Goal: Information Seeking & Learning: Learn about a topic

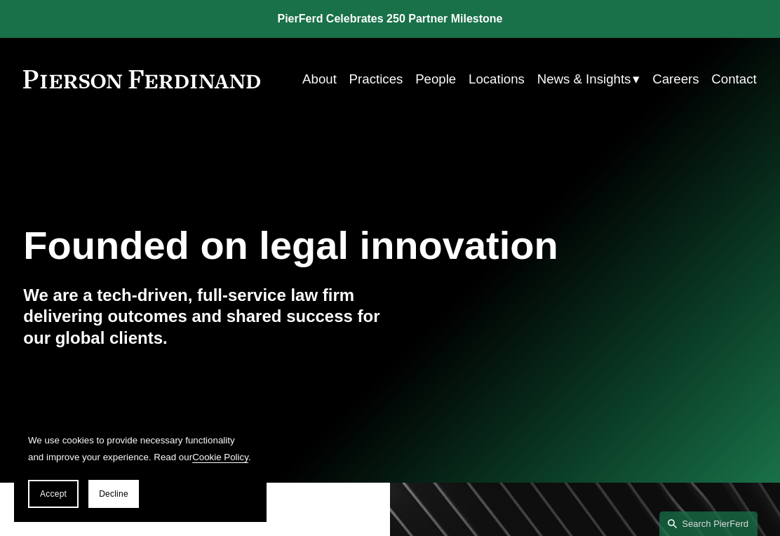
click at [119, 489] on span "Decline" at bounding box center [113, 494] width 29 height 10
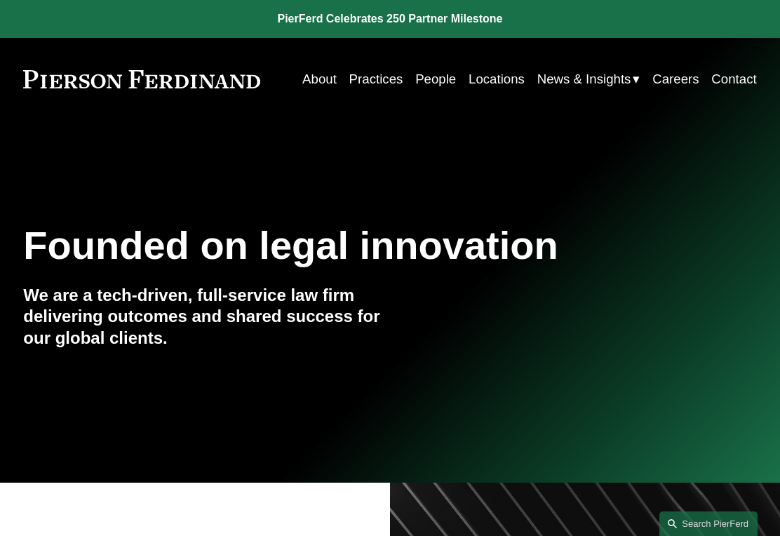
click at [315, 75] on link "About" at bounding box center [319, 79] width 34 height 26
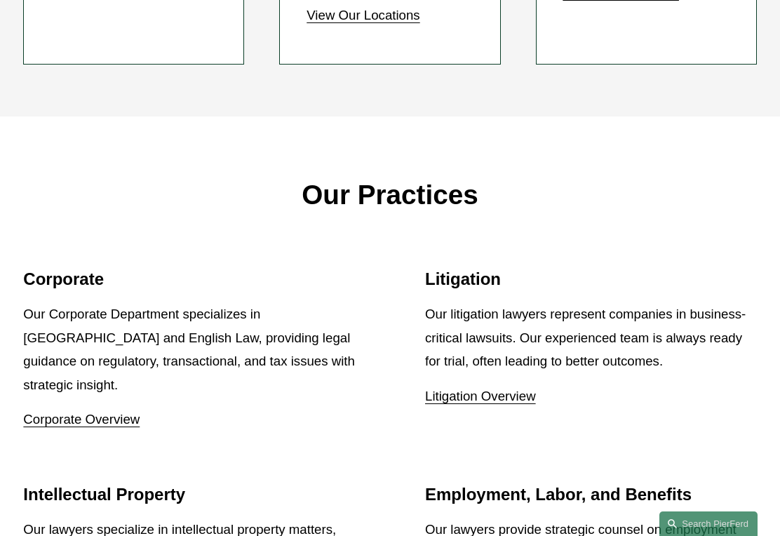
scroll to position [1357, 0]
click at [497, 389] on link "Litigation Overview" at bounding box center [480, 396] width 111 height 15
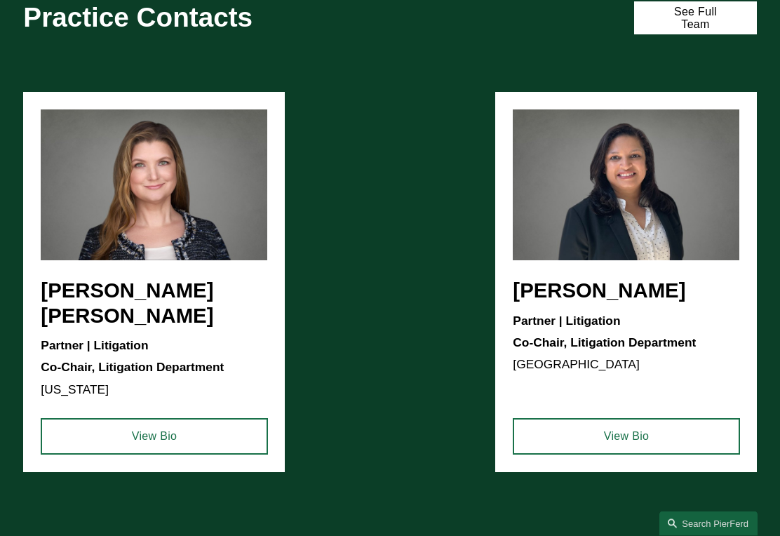
scroll to position [868, 0]
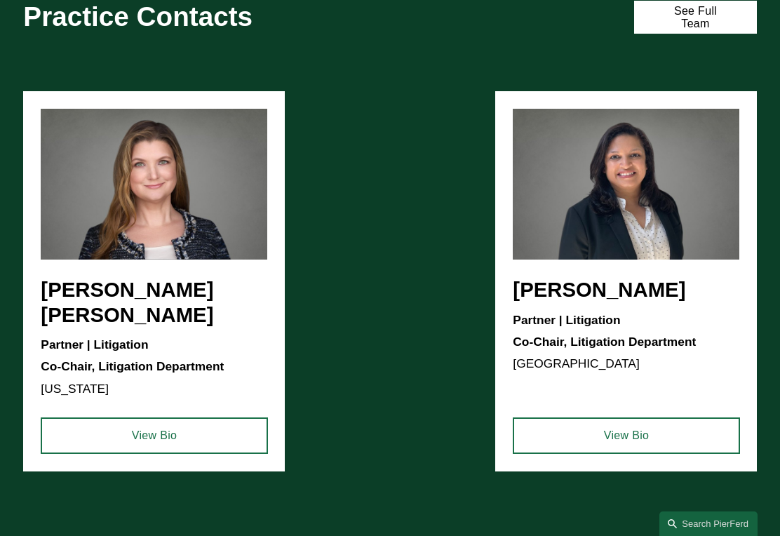
click at [175, 454] on link "View Bio" at bounding box center [154, 435] width 227 height 36
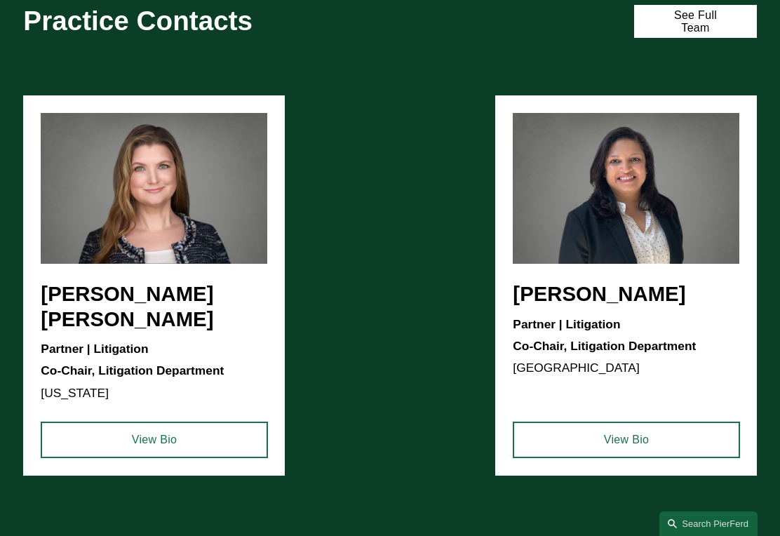
scroll to position [898, 0]
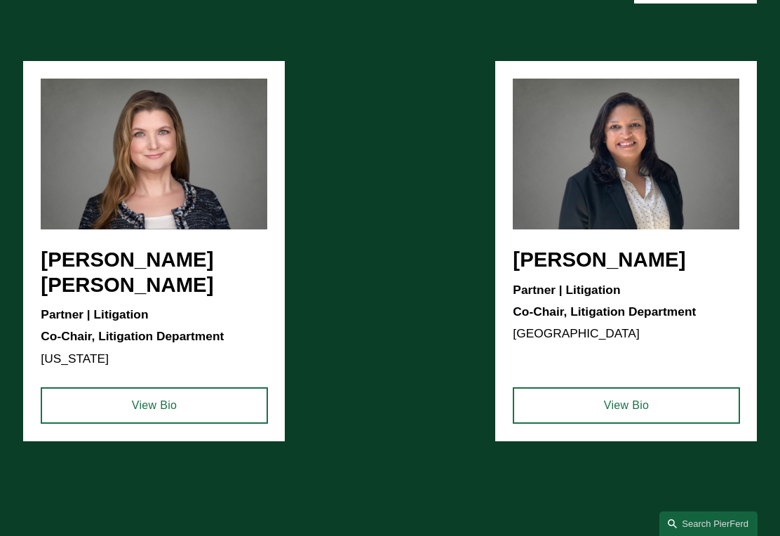
click at [642, 418] on link "View Bio" at bounding box center [626, 405] width 227 height 36
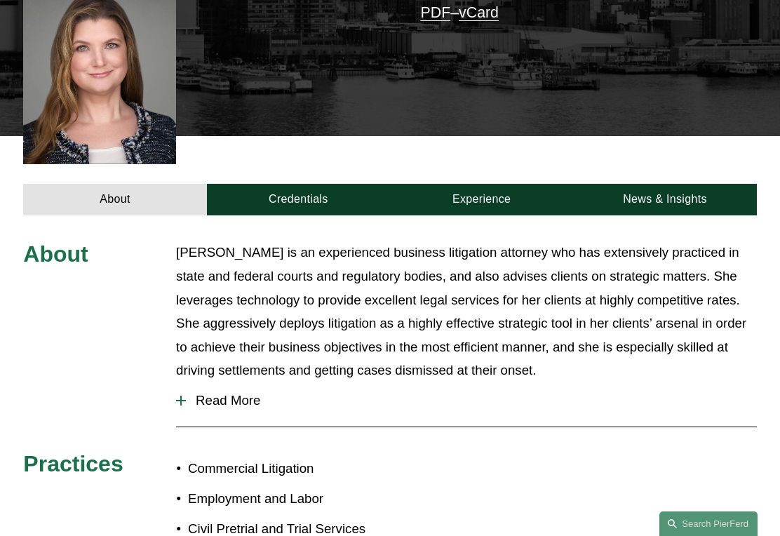
scroll to position [398, 0]
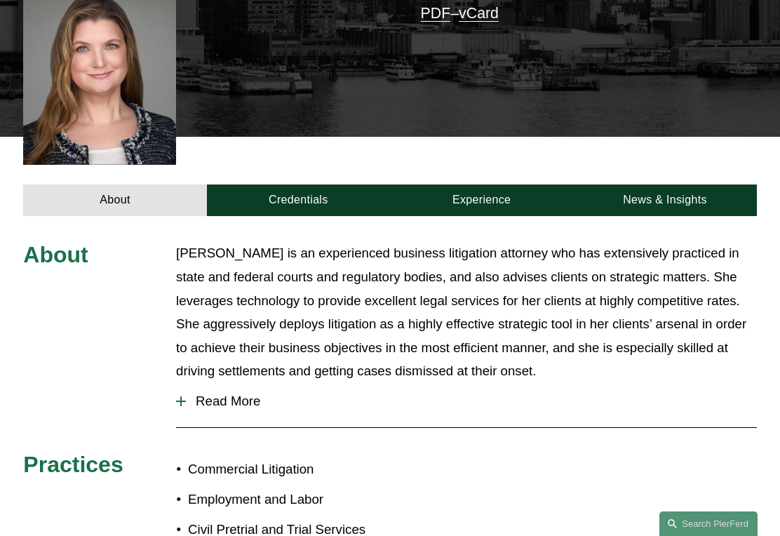
click at [302, 184] on link "Credentials" at bounding box center [298, 200] width 183 height 32
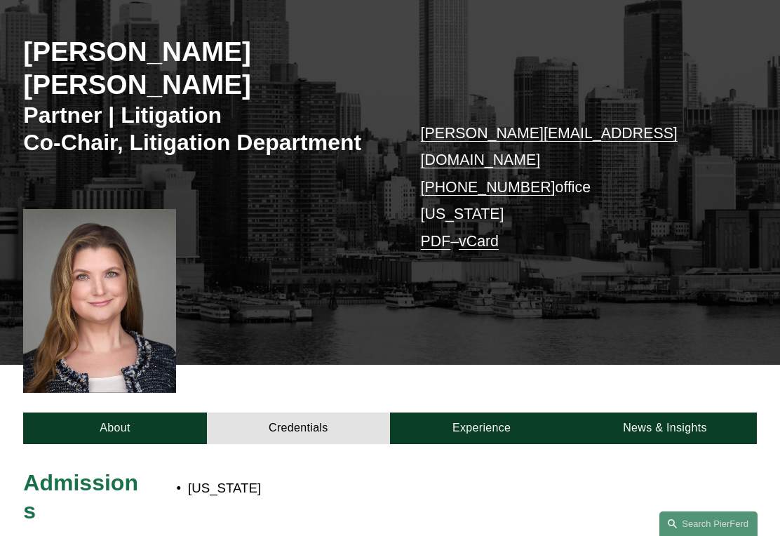
scroll to position [171, 0]
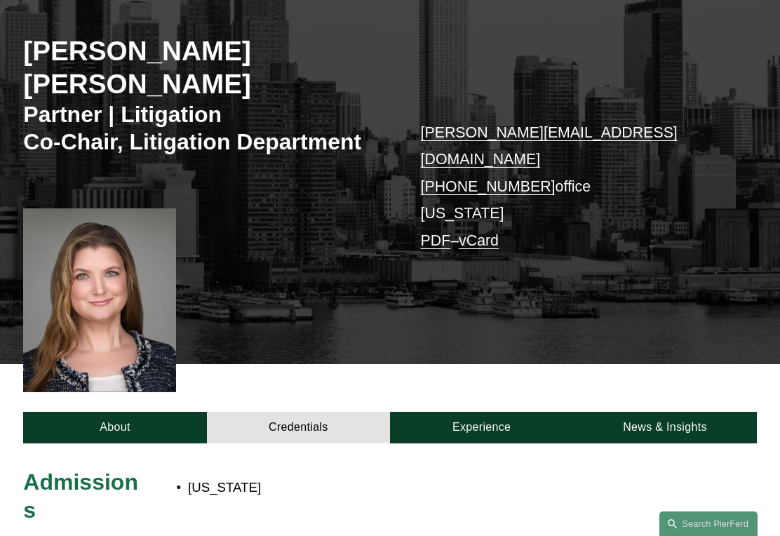
click at [523, 412] on link "Experience" at bounding box center [481, 428] width 183 height 32
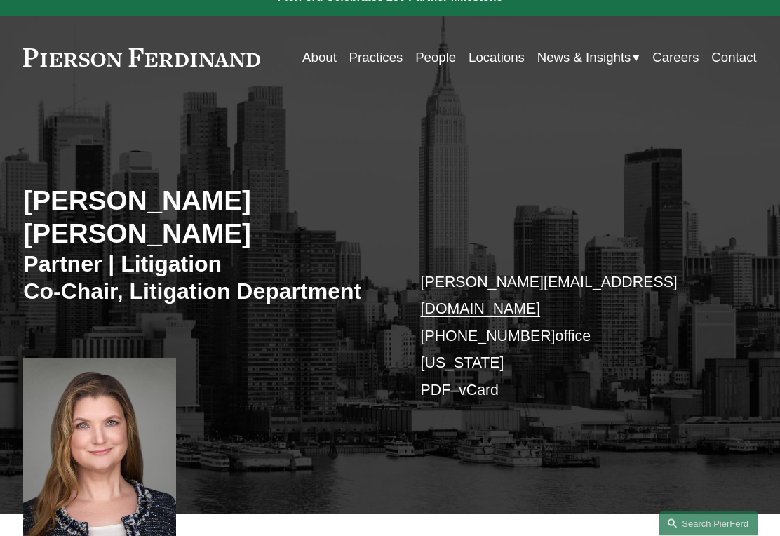
scroll to position [0, 0]
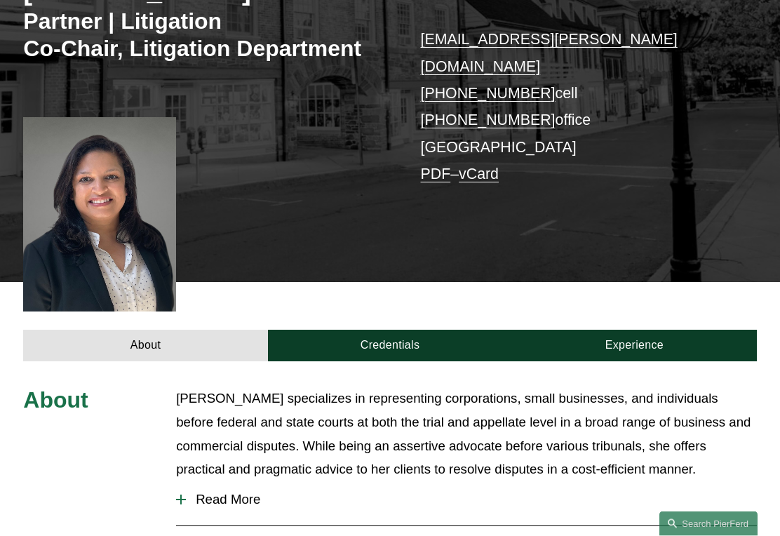
scroll to position [187, 0]
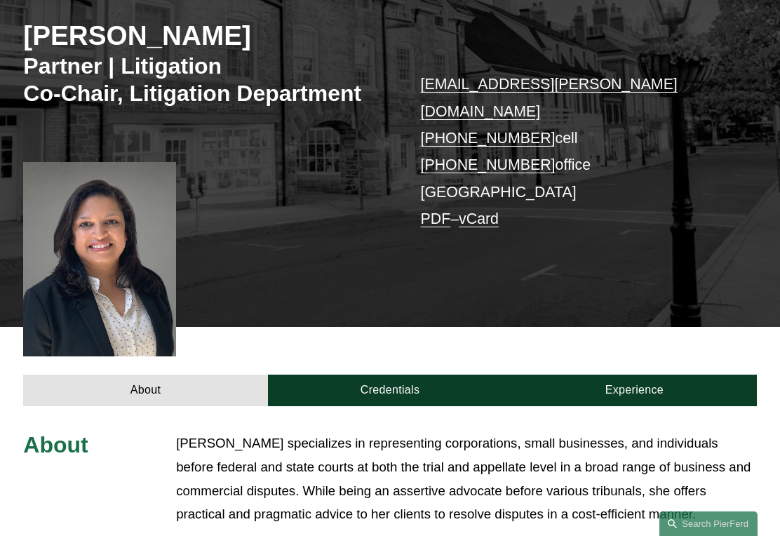
click at [403, 375] on link "Credentials" at bounding box center [390, 391] width 244 height 32
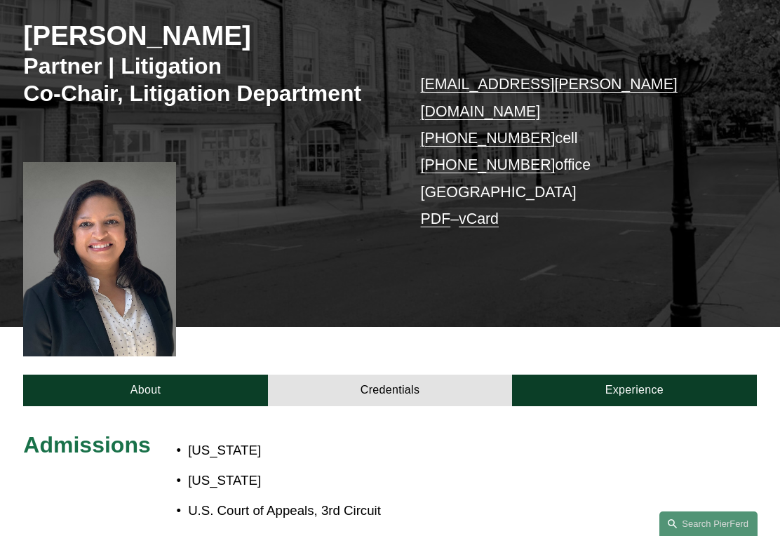
click at [403, 375] on link "Credentials" at bounding box center [390, 391] width 244 height 32
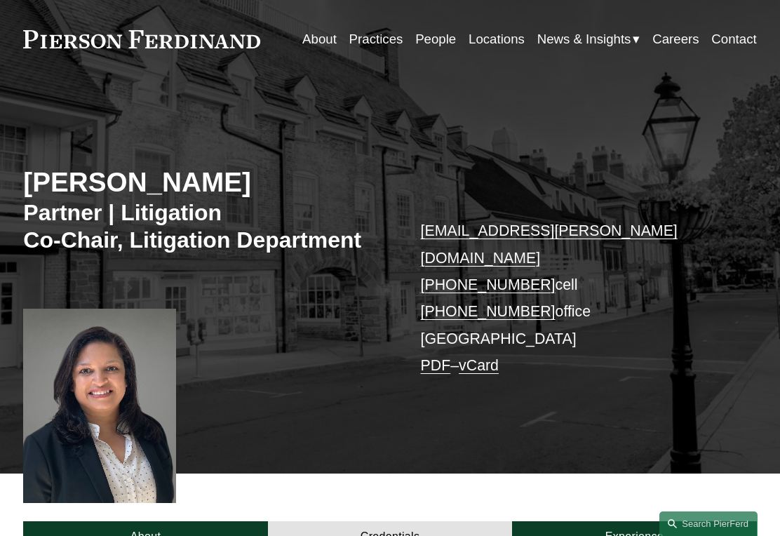
scroll to position [0, 0]
